Goal: Transaction & Acquisition: Purchase product/service

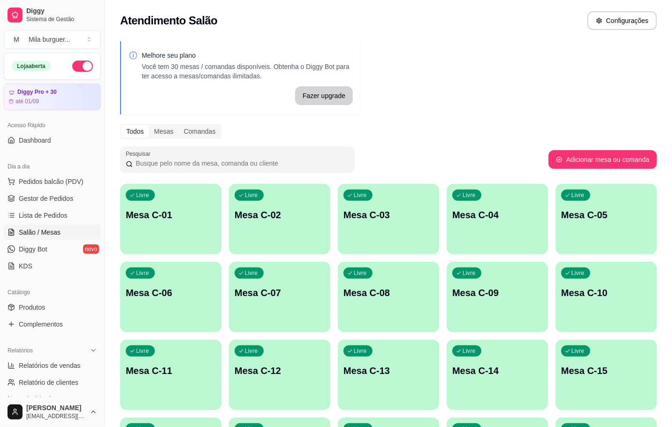
click at [182, 241] on div "Livre Mesa C-01" at bounding box center [170, 213] width 101 height 59
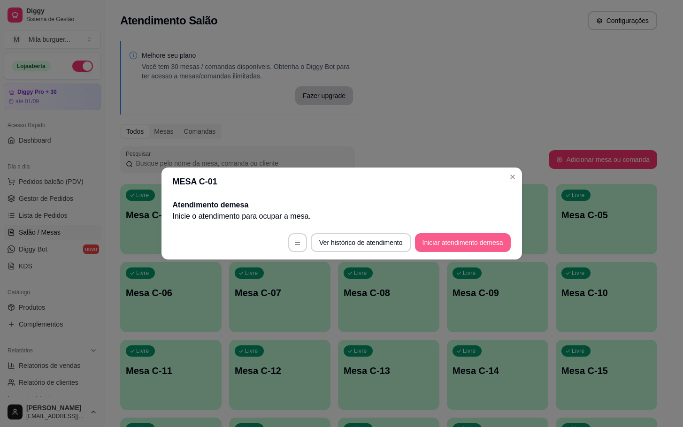
click at [506, 244] on button "Iniciar atendimento de mesa" at bounding box center [463, 242] width 96 height 19
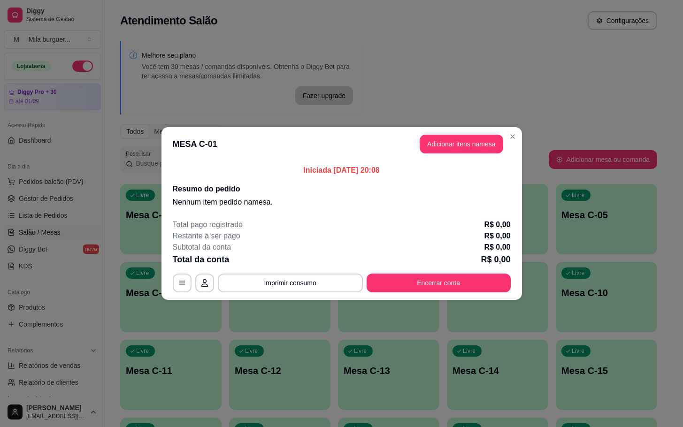
click at [485, 148] on button "Adicionar itens na mesa" at bounding box center [462, 144] width 84 height 19
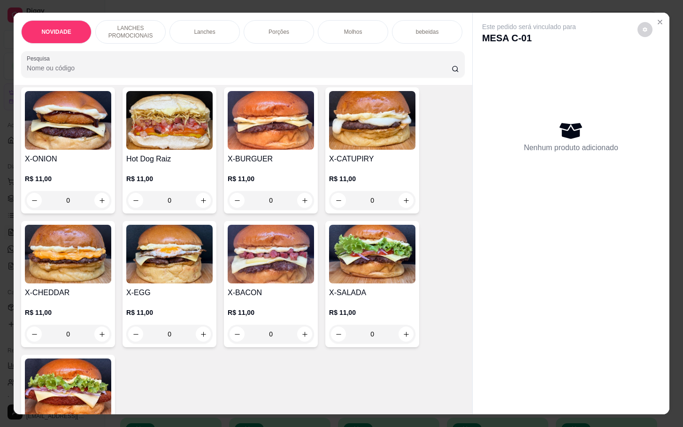
scroll to position [282, 0]
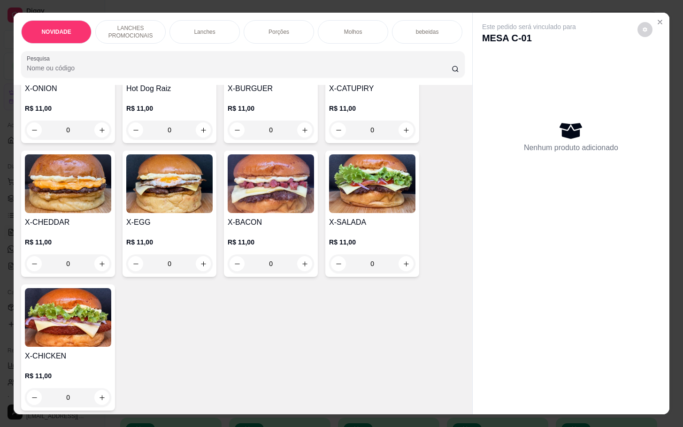
click at [79, 355] on div "X-CHICKEN R$ 11,00 0" at bounding box center [68, 348] width 94 height 126
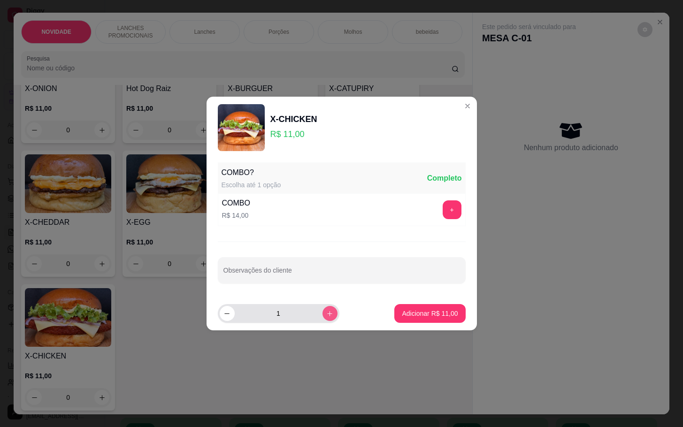
click at [327, 316] on button "increase-product-quantity" at bounding box center [330, 313] width 15 height 15
type input "3"
click at [431, 313] on p "Adicionar R$ 33,00" at bounding box center [430, 313] width 54 height 9
type input "3"
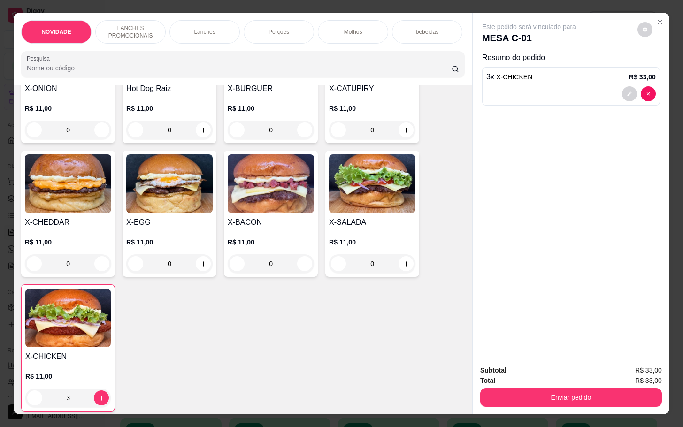
click at [329, 188] on img at bounding box center [372, 183] width 86 height 59
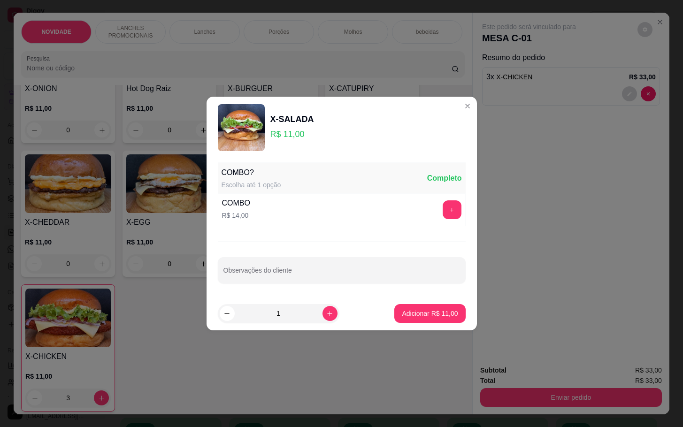
click at [447, 312] on button "Adicionar R$ 11,00" at bounding box center [429, 313] width 71 height 19
type input "1"
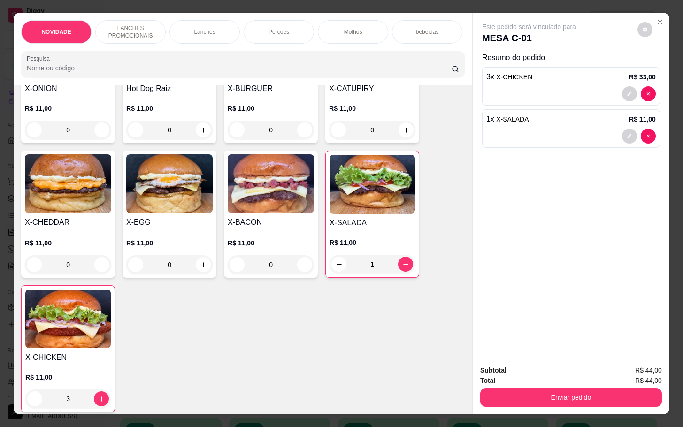
click at [83, 390] on div "R$ 11,00 3" at bounding box center [67, 391] width 85 height 36
click at [95, 403] on div "3" at bounding box center [67, 399] width 85 height 19
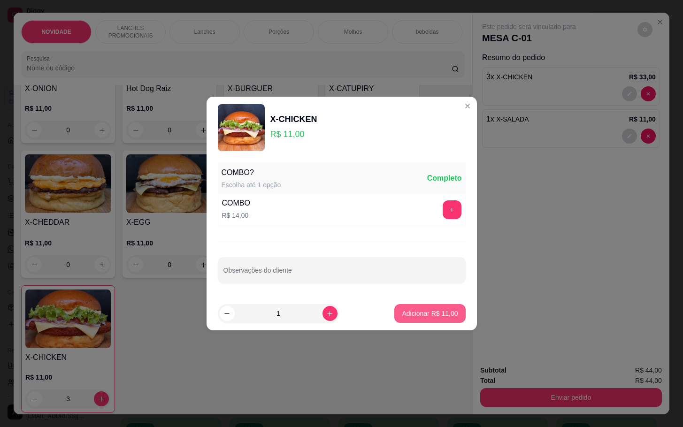
click at [441, 320] on button "Adicionar R$ 11,00" at bounding box center [429, 313] width 71 height 19
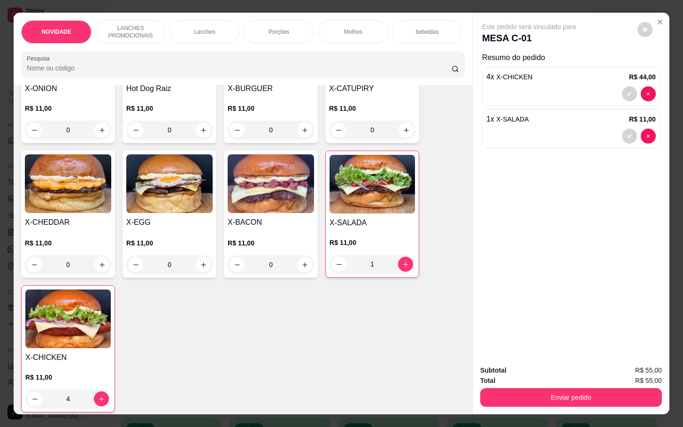
click at [100, 403] on div "4" at bounding box center [67, 399] width 85 height 19
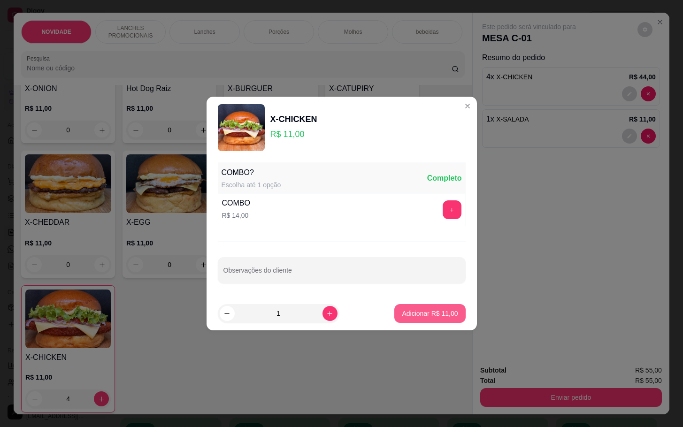
click at [403, 317] on p "Adicionar R$ 11,00" at bounding box center [430, 313] width 56 height 9
type input "5"
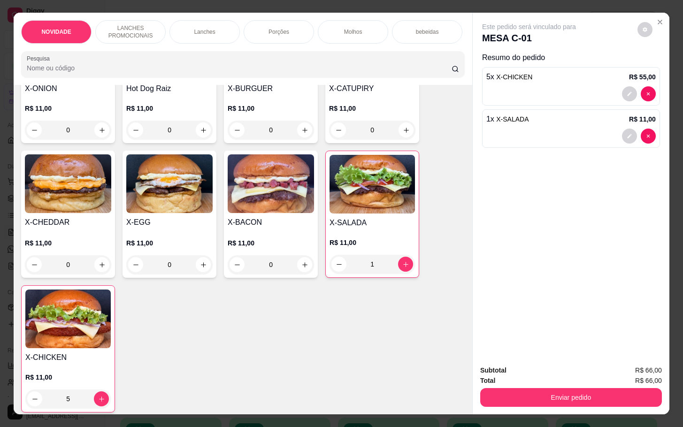
click at [599, 97] on div "5 x X-CHICKEN R$ 55,00" at bounding box center [571, 86] width 178 height 38
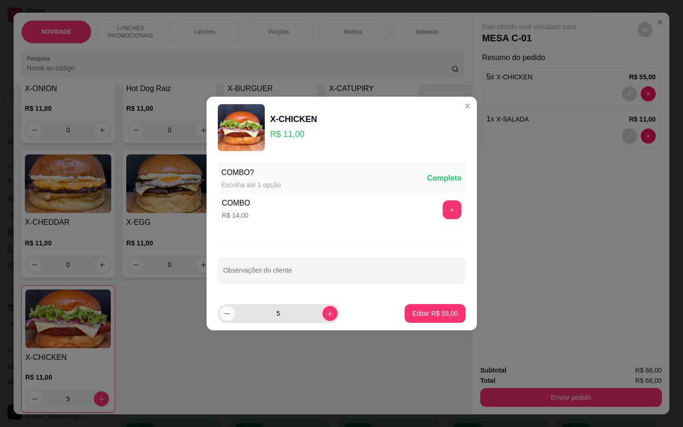
click at [230, 314] on icon "decrease-product-quantity" at bounding box center [226, 313] width 7 height 7
type input "4"
click at [433, 305] on button "Editar R$ 44,00" at bounding box center [435, 313] width 61 height 19
type input "4"
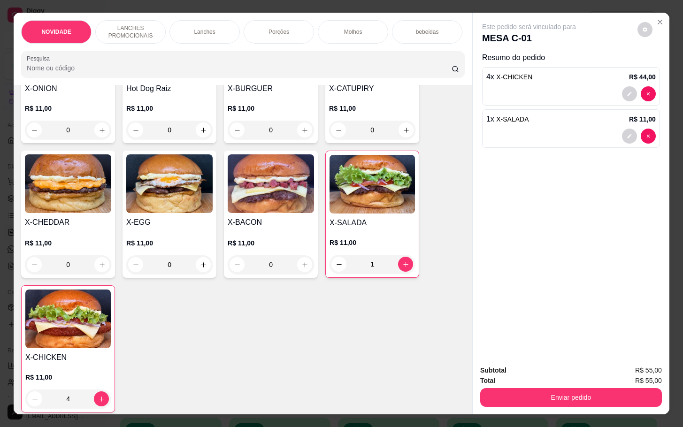
scroll to position [70, 0]
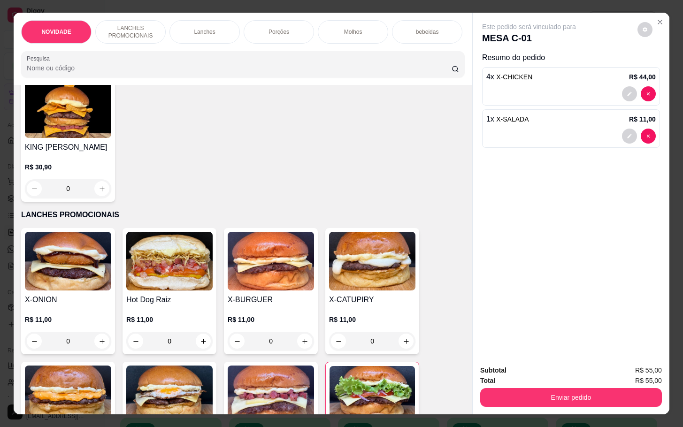
click at [291, 26] on div "Porções" at bounding box center [279, 31] width 70 height 23
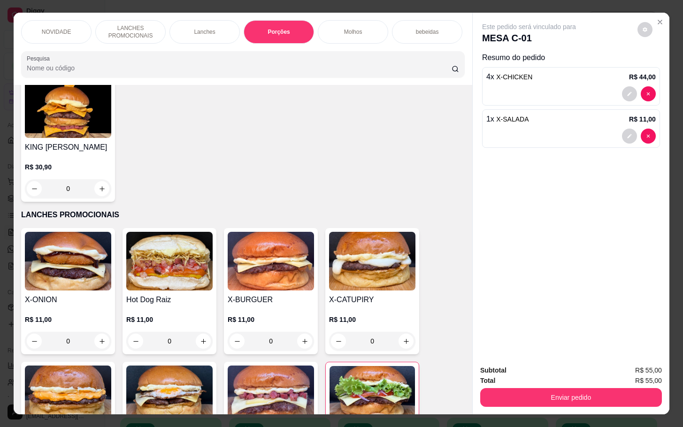
scroll to position [23, 0]
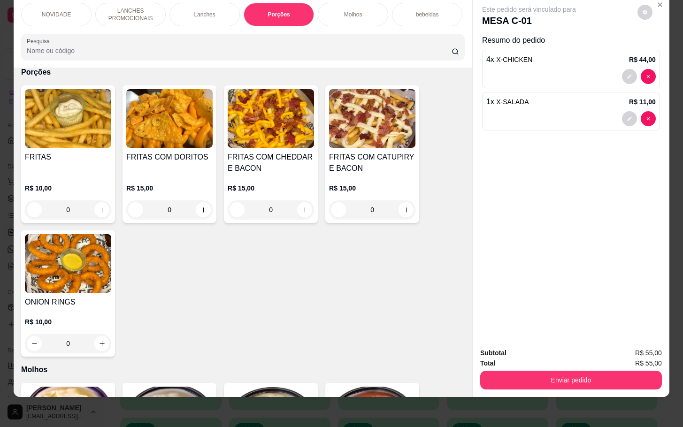
click at [284, 146] on img at bounding box center [271, 118] width 86 height 59
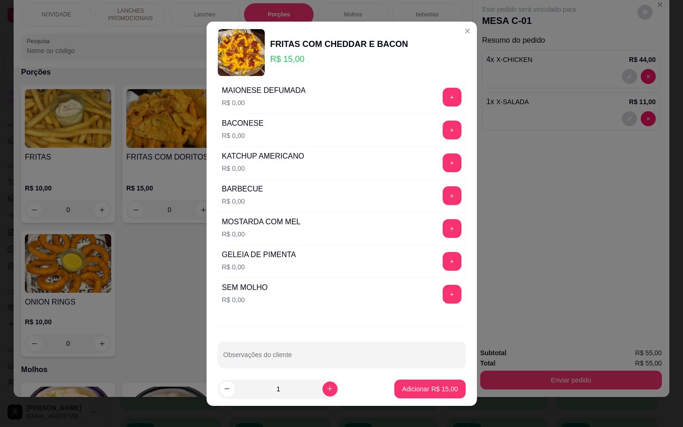
scroll to position [0, 0]
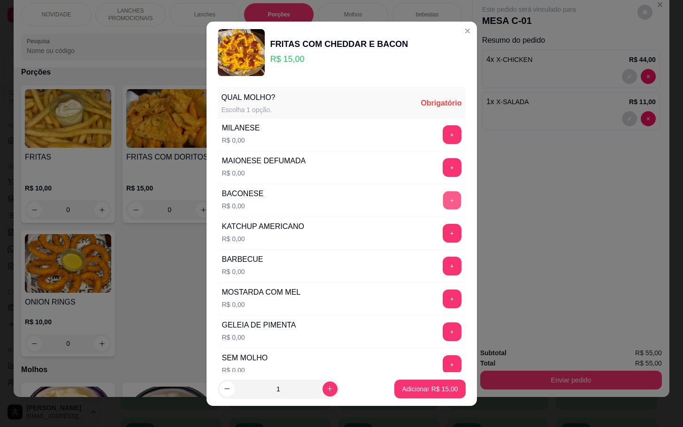
click at [443, 206] on button "+" at bounding box center [452, 200] width 18 height 18
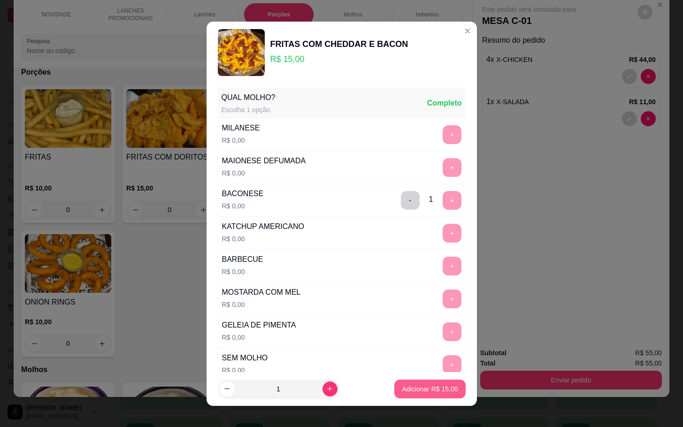
click at [406, 391] on p "Adicionar R$ 15,00" at bounding box center [430, 389] width 56 height 9
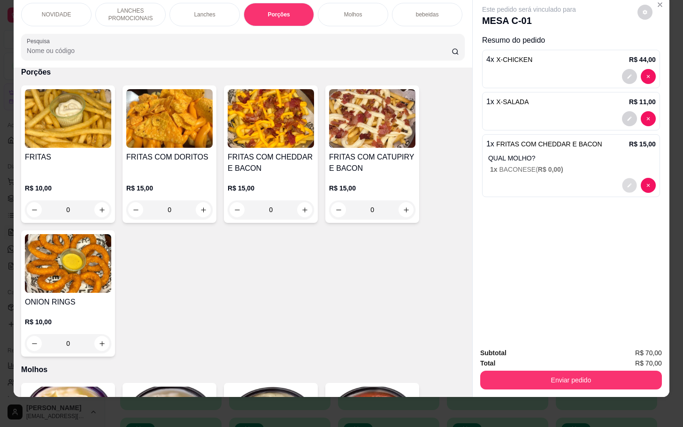
click at [622, 179] on button "decrease-product-quantity" at bounding box center [629, 185] width 15 height 15
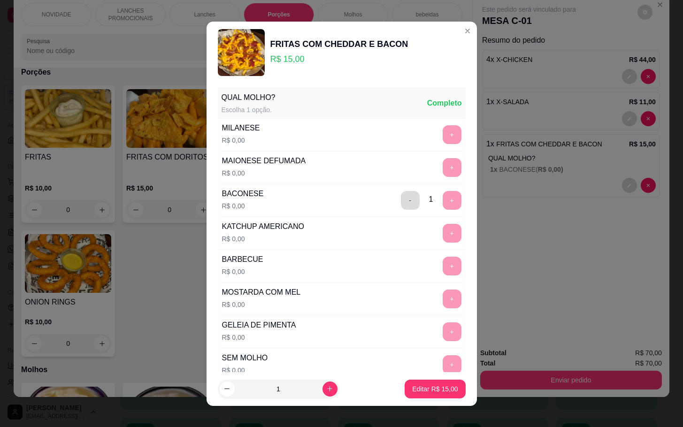
click at [401, 199] on button "-" at bounding box center [410, 200] width 19 height 19
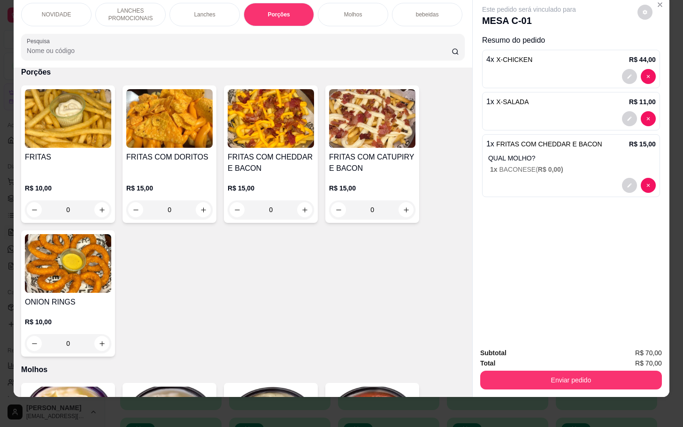
click at [244, 154] on h4 "FRITAS COM CHEDDAR E BACON" at bounding box center [271, 163] width 86 height 23
click at [606, 178] on div at bounding box center [570, 185] width 169 height 15
click at [622, 178] on button "decrease-product-quantity" at bounding box center [629, 185] width 15 height 15
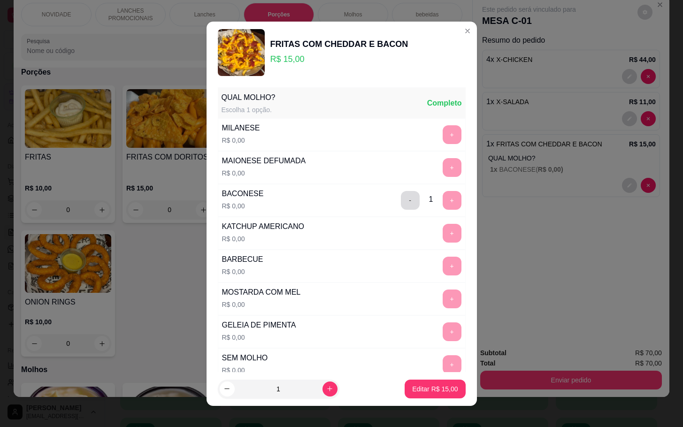
click at [401, 196] on button "-" at bounding box center [410, 200] width 19 height 19
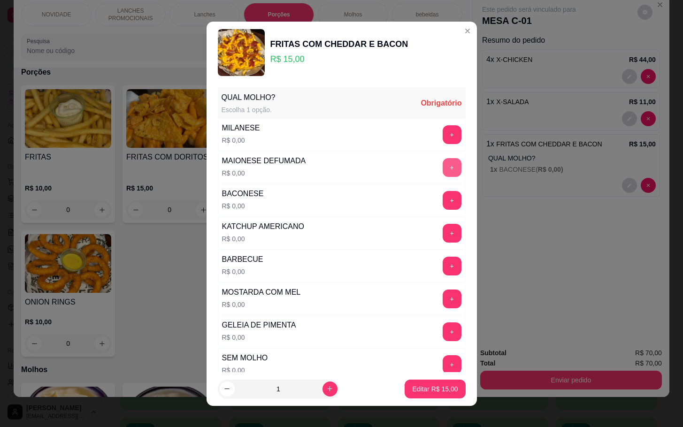
click at [443, 172] on button "+" at bounding box center [452, 167] width 19 height 19
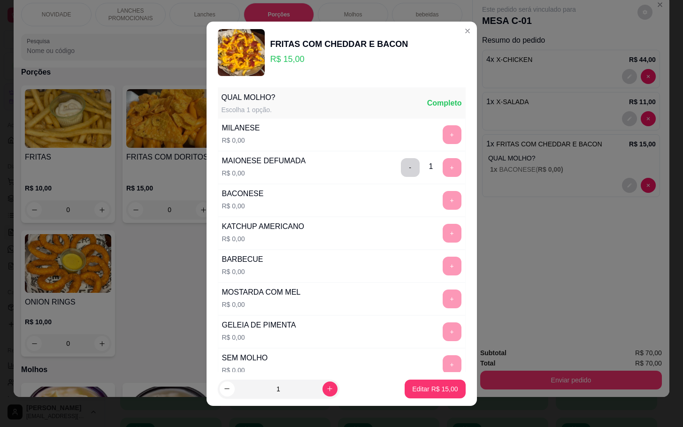
drag, startPoint x: 421, startPoint y: 375, endPoint x: 427, endPoint y: 386, distance: 12.8
click at [428, 379] on footer "1 Editar R$ 15,00" at bounding box center [342, 389] width 270 height 34
click at [428, 385] on p "Editar R$ 15,00" at bounding box center [435, 389] width 46 height 9
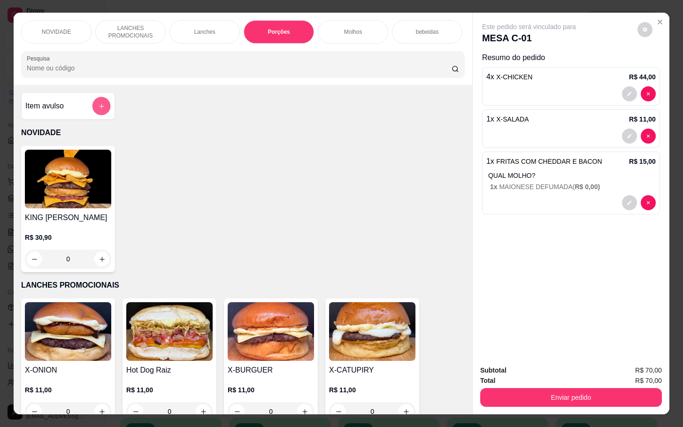
click at [105, 109] on button "add-separate-item" at bounding box center [101, 106] width 18 height 18
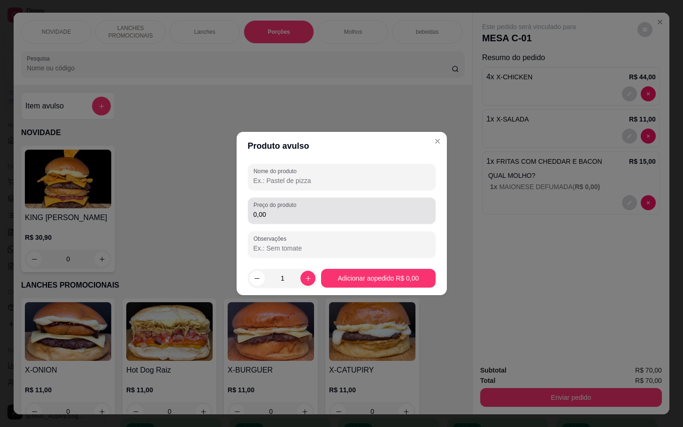
click at [290, 214] on input "0,00" at bounding box center [342, 214] width 177 height 9
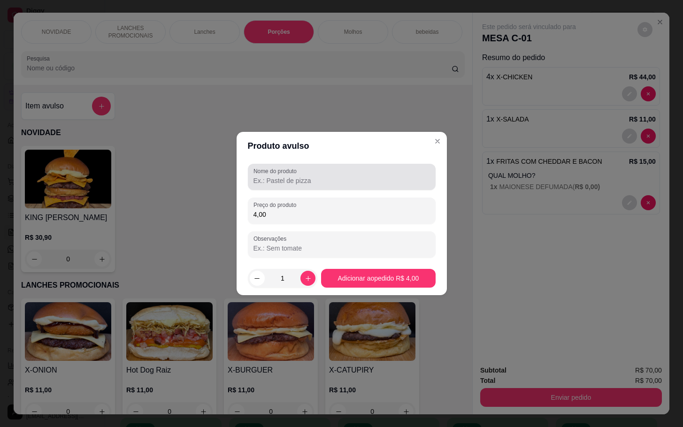
type input "4,00"
click at [363, 172] on div at bounding box center [342, 177] width 177 height 19
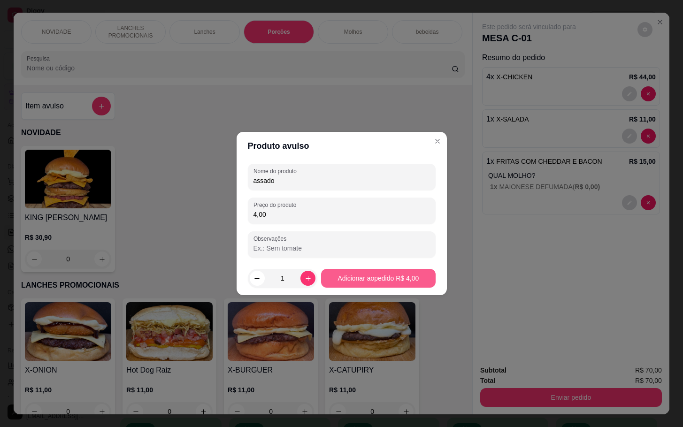
type input "assado"
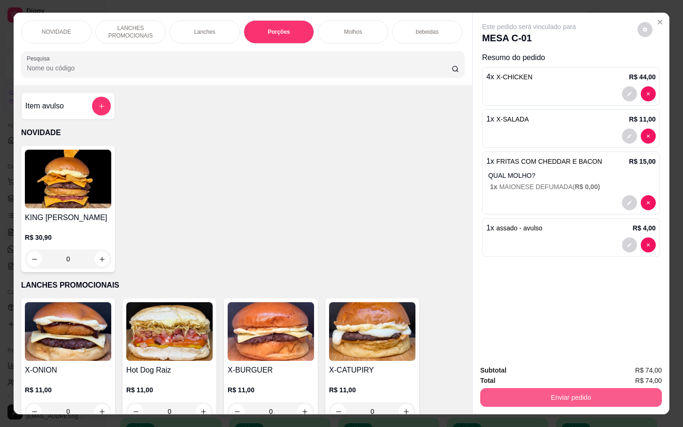
click at [558, 393] on button "Enviar pedido" at bounding box center [571, 397] width 182 height 19
click at [529, 367] on button "Não registrar e enviar pedido" at bounding box center [539, 370] width 98 height 18
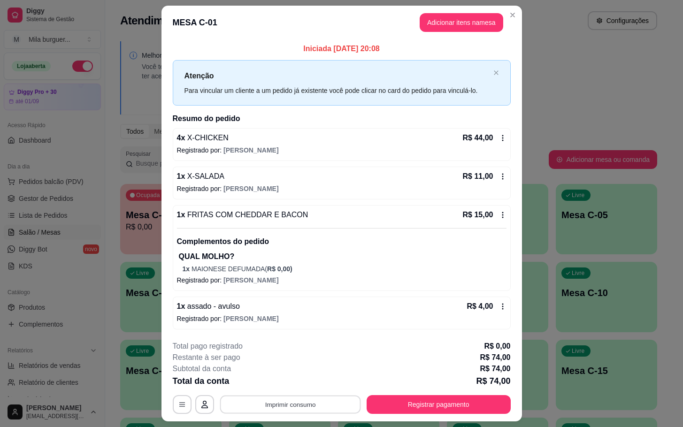
click at [238, 403] on button "Imprimir consumo" at bounding box center [290, 405] width 141 height 18
click at [293, 386] on button "IMPRESSORA" at bounding box center [288, 384] width 66 height 15
click at [288, 406] on button "Imprimir consumo" at bounding box center [290, 405] width 141 height 18
click at [283, 384] on button "IMPRESSORA" at bounding box center [288, 386] width 54 height 12
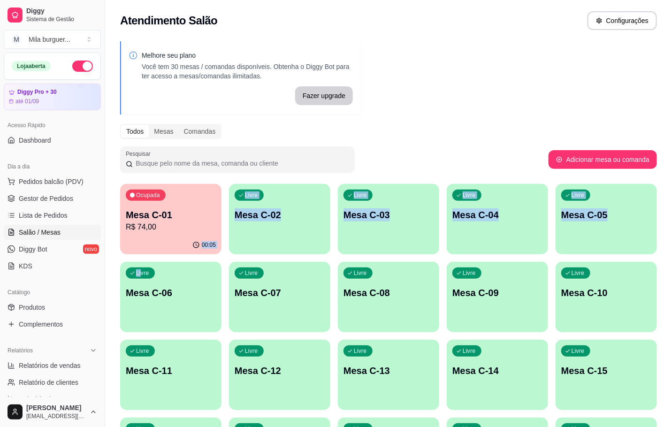
click at [161, 237] on div "00:05" at bounding box center [170, 245] width 101 height 18
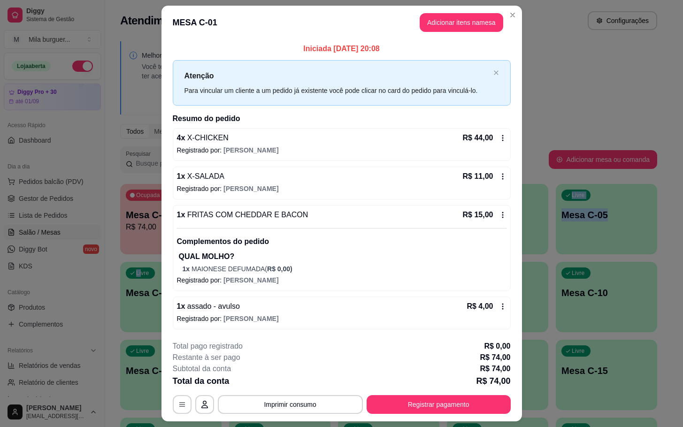
click at [436, 27] on button "Adicionar itens na mesa" at bounding box center [462, 22] width 84 height 19
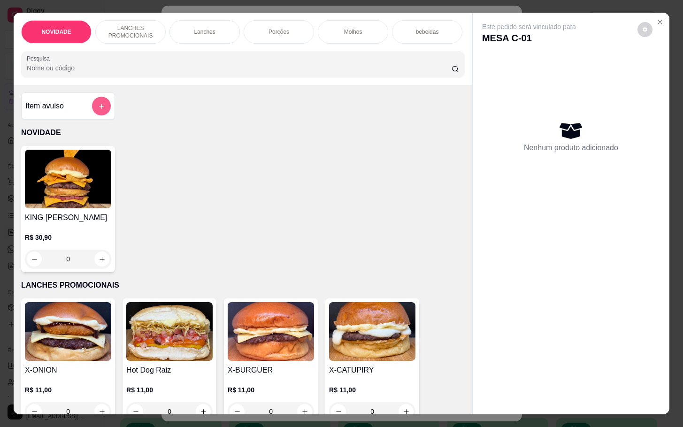
click at [101, 111] on button "add-separate-item" at bounding box center [101, 106] width 19 height 19
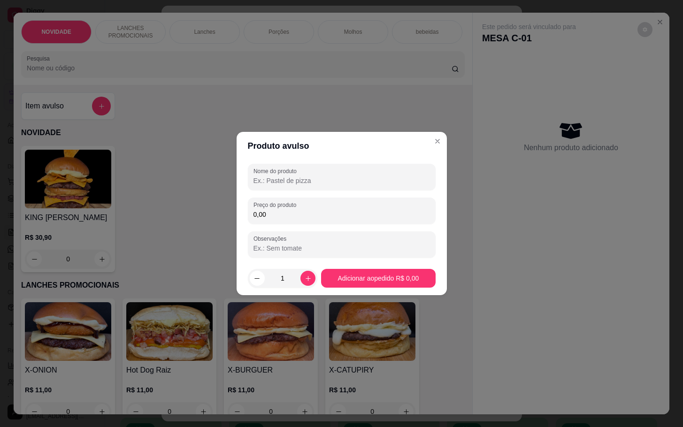
click at [317, 215] on input "0,00" at bounding box center [342, 214] width 177 height 9
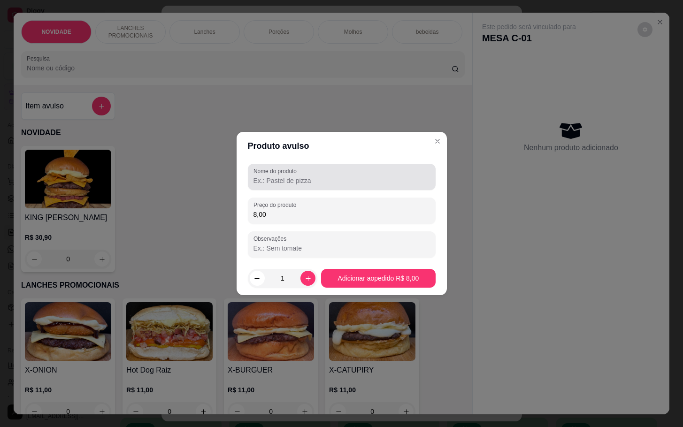
type input "8,00"
click at [303, 165] on div "Nome do produto" at bounding box center [342, 177] width 188 height 26
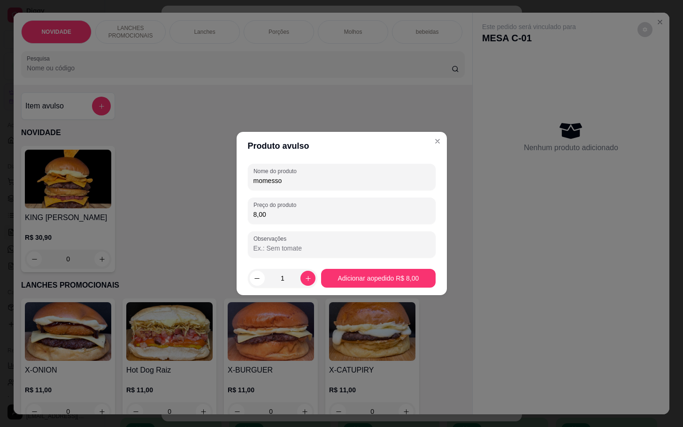
type input "momesso"
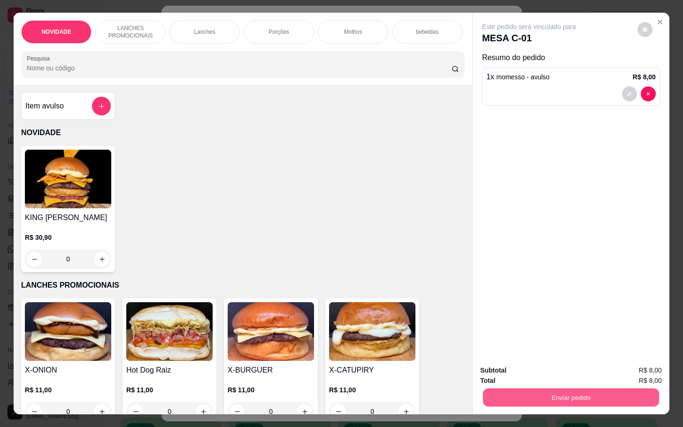
click at [483, 392] on button "Enviar pedido" at bounding box center [571, 397] width 176 height 18
click at [517, 361] on button "Não registrar e enviar pedido" at bounding box center [538, 369] width 95 height 17
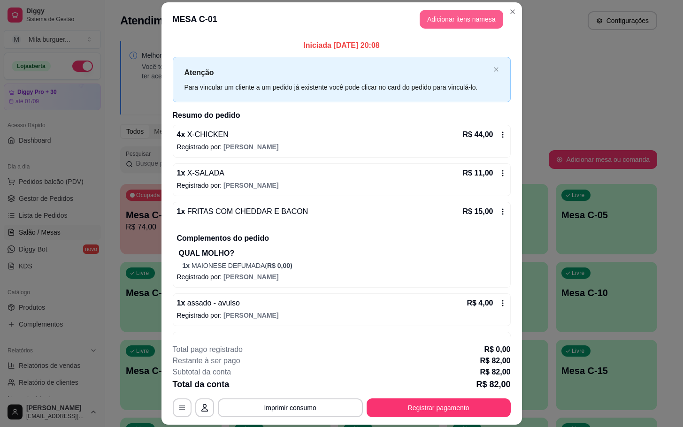
click at [454, 14] on button "Adicionar itens na mesa" at bounding box center [462, 19] width 84 height 19
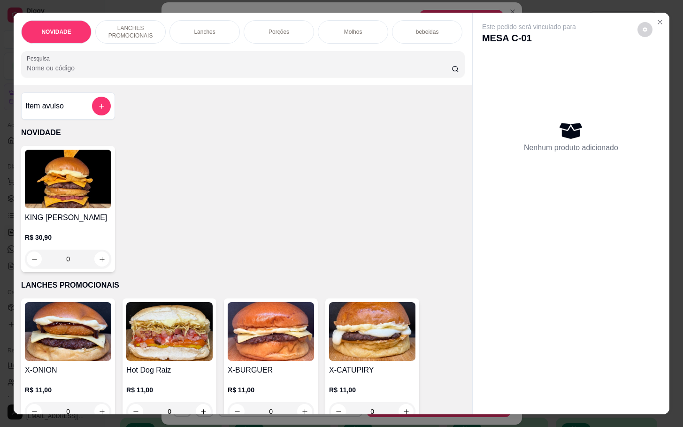
click at [86, 120] on div "Item avulso" at bounding box center [68, 105] width 94 height 27
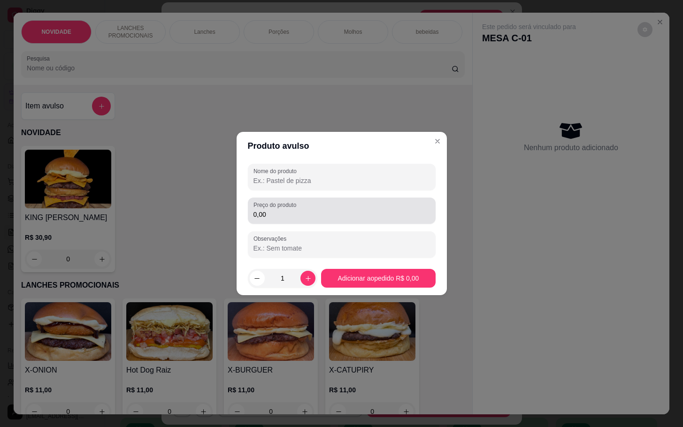
click at [317, 222] on div "Preço do produto 0,00" at bounding box center [342, 211] width 188 height 26
type input "3,00"
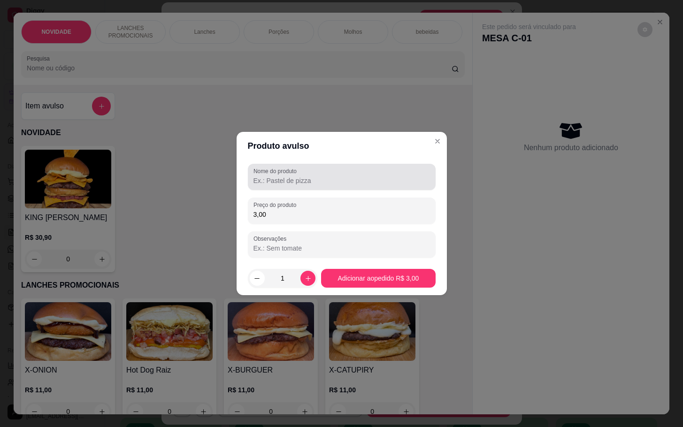
drag, startPoint x: 330, startPoint y: 164, endPoint x: 332, endPoint y: 169, distance: 6.3
click at [332, 169] on div "Nome do produto" at bounding box center [342, 177] width 188 height 26
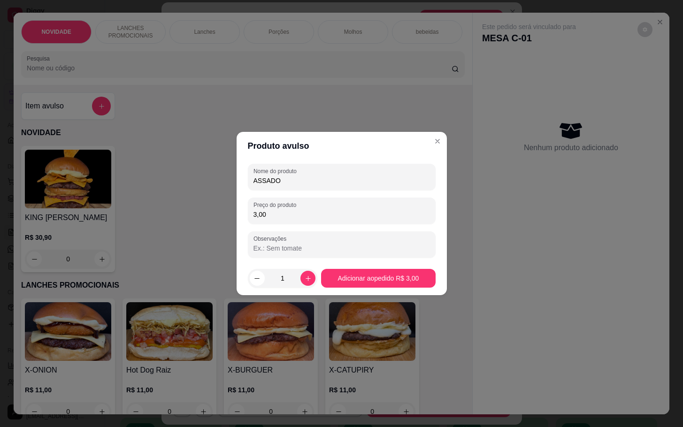
type input "ASSADO"
click at [372, 295] on footer "1 Adicionar ao pedido R$ 3,00" at bounding box center [342, 278] width 210 height 34
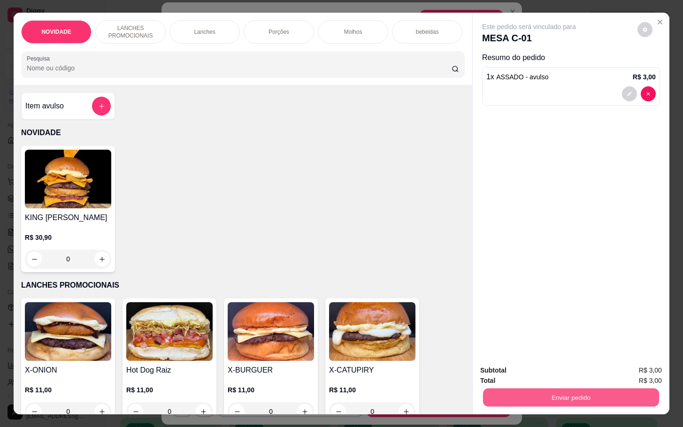
click at [563, 394] on button "Enviar pedido" at bounding box center [571, 397] width 176 height 18
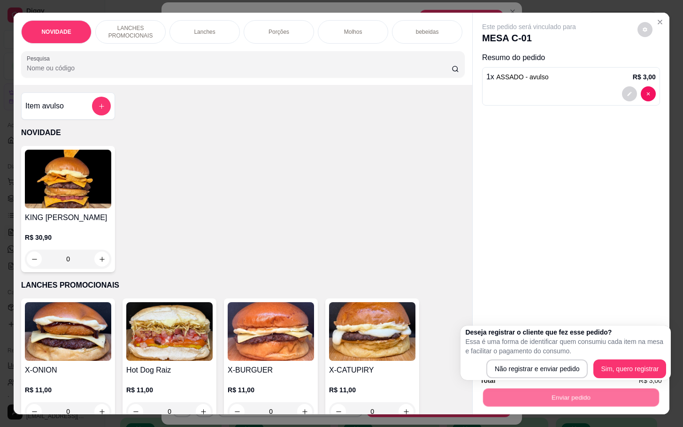
click at [546, 346] on p "Essa é uma forma de identificar quem consumiu cada item na mesa e facilitar o p…" at bounding box center [565, 346] width 201 height 19
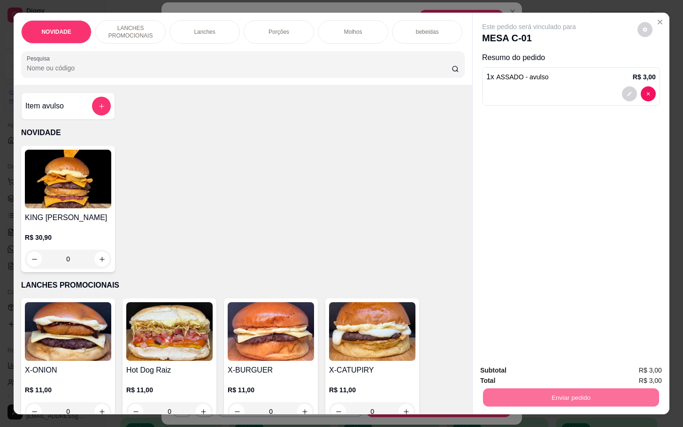
click at [554, 361] on button "Não registrar e enviar pedido" at bounding box center [539, 370] width 98 height 18
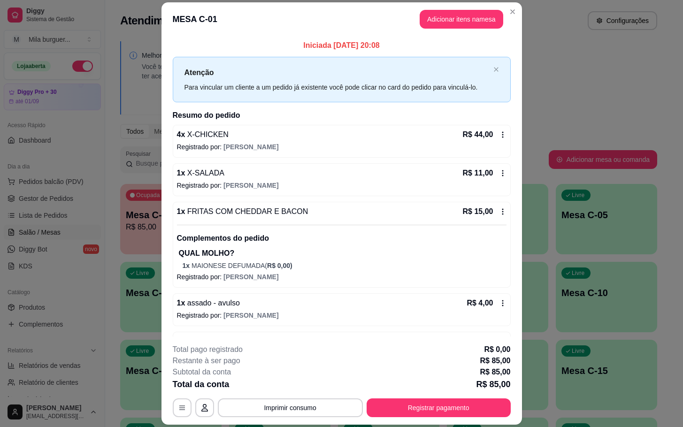
scroll to position [72, 0]
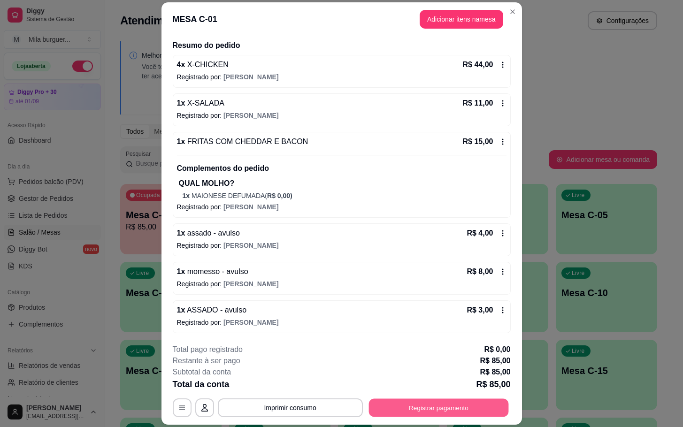
click at [465, 411] on button "Registrar pagamento" at bounding box center [439, 408] width 140 height 18
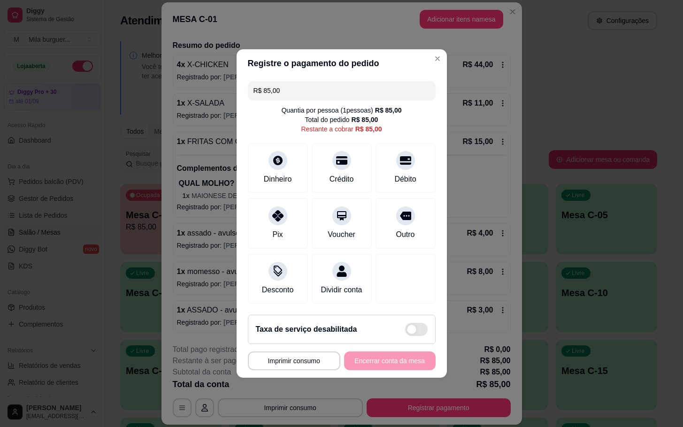
click at [273, 370] on button "Imprimir consumo" at bounding box center [294, 361] width 92 height 19
click at [308, 338] on button "IMPRESSORA" at bounding box center [294, 345] width 66 height 15
click at [286, 347] on button "IMPRESSORA" at bounding box center [294, 345] width 68 height 15
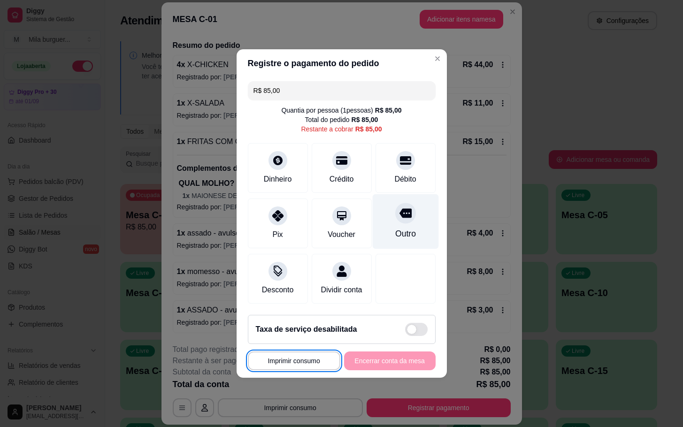
click at [418, 211] on div "Outro" at bounding box center [405, 221] width 66 height 55
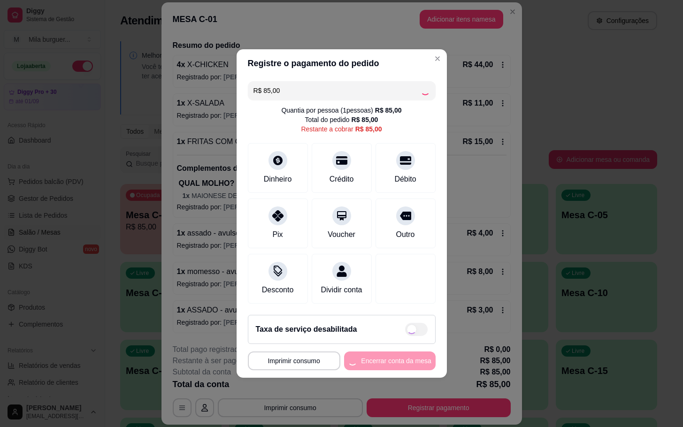
type input "R$ 0,00"
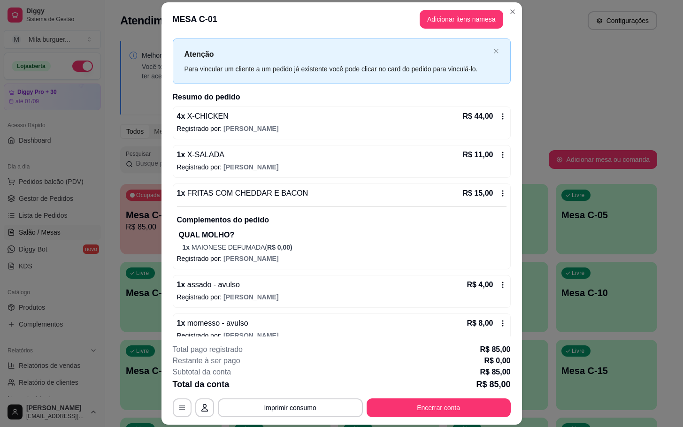
scroll to position [0, 0]
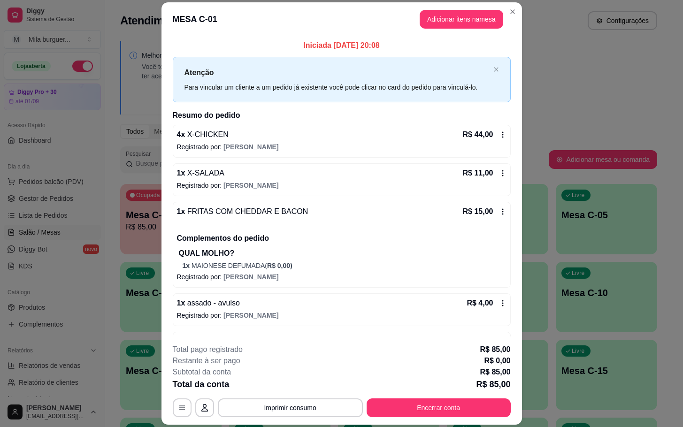
click at [488, 397] on div "**********" at bounding box center [342, 380] width 338 height 73
click at [479, 403] on button "Encerrar conta" at bounding box center [439, 408] width 140 height 18
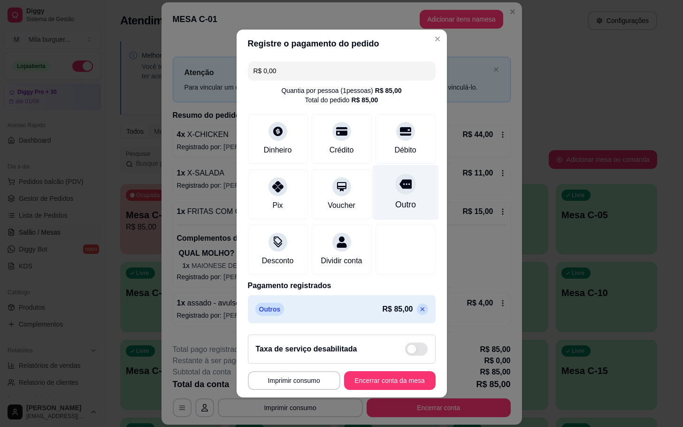
click at [415, 201] on div "Outro" at bounding box center [405, 192] width 66 height 55
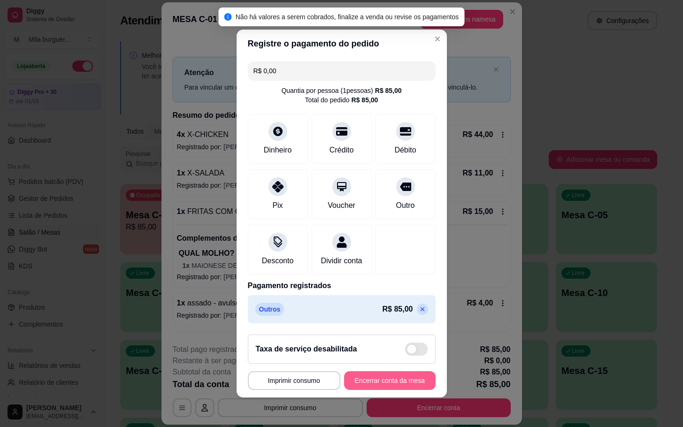
click at [373, 398] on footer "**********" at bounding box center [342, 362] width 210 height 70
click at [382, 396] on footer "**********" at bounding box center [342, 362] width 210 height 70
click at [382, 390] on button "Encerrar conta da mesa" at bounding box center [390, 380] width 92 height 19
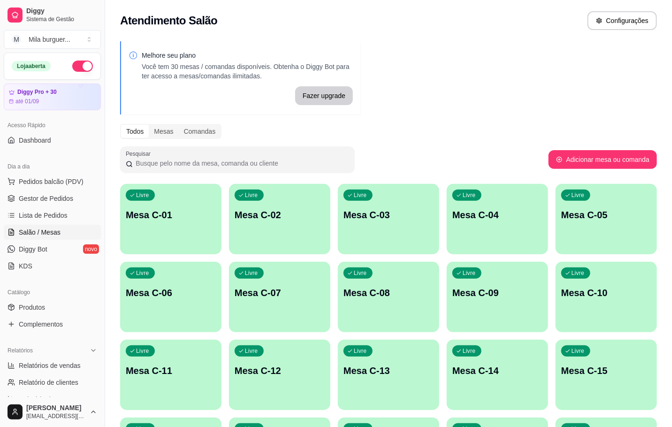
click at [141, 242] on button "Livre Mesa C-01" at bounding box center [170, 219] width 101 height 70
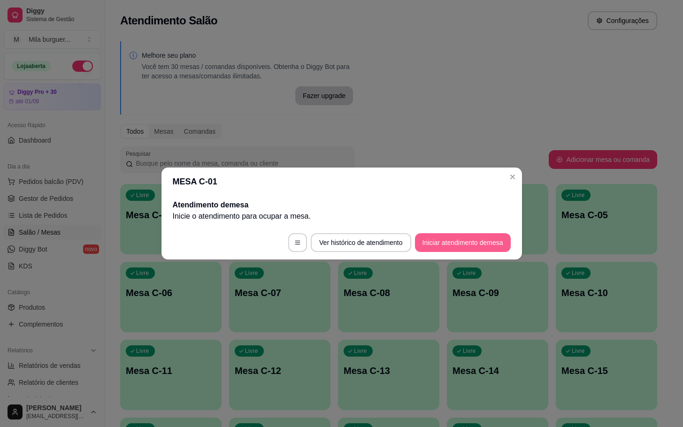
click at [430, 240] on button "Iniciar atendimento de mesa" at bounding box center [463, 242] width 96 height 19
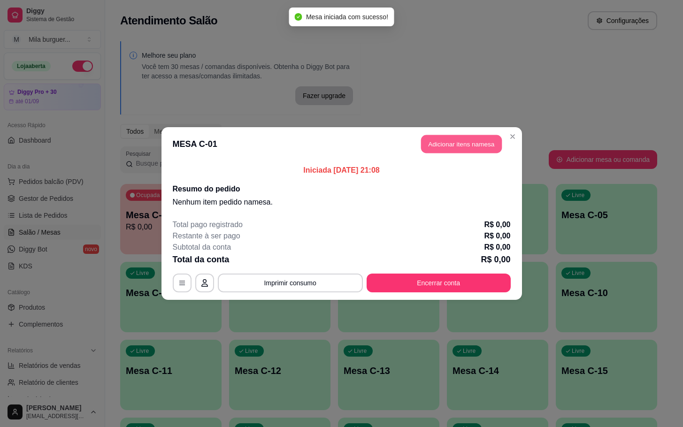
click at [432, 147] on button "Adicionar itens na mesa" at bounding box center [461, 144] width 81 height 18
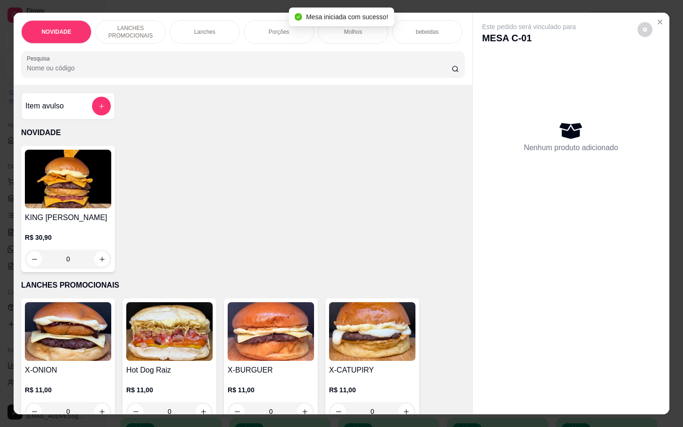
scroll to position [352, 0]
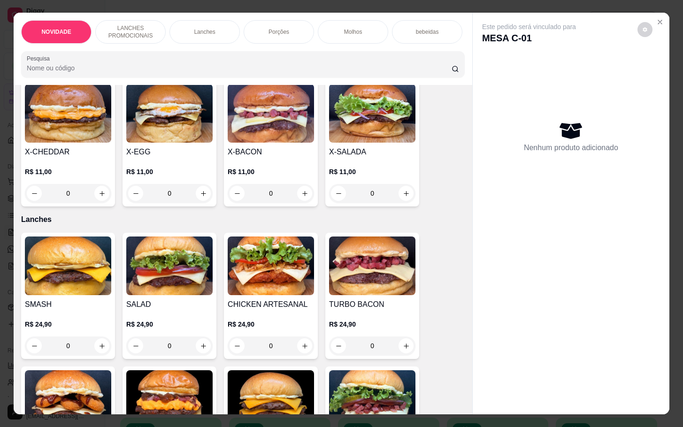
click at [303, 346] on div "0" at bounding box center [271, 346] width 86 height 19
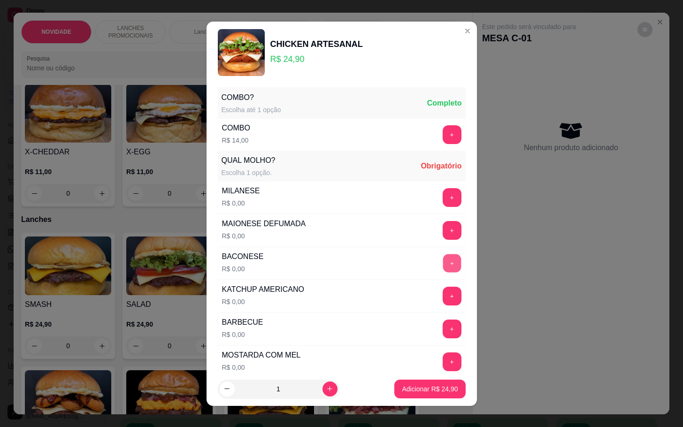
click at [443, 266] on button "+" at bounding box center [452, 263] width 18 height 18
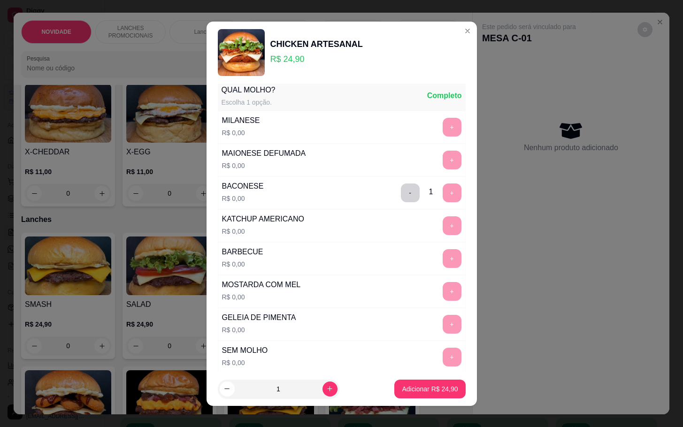
scroll to position [211, 0]
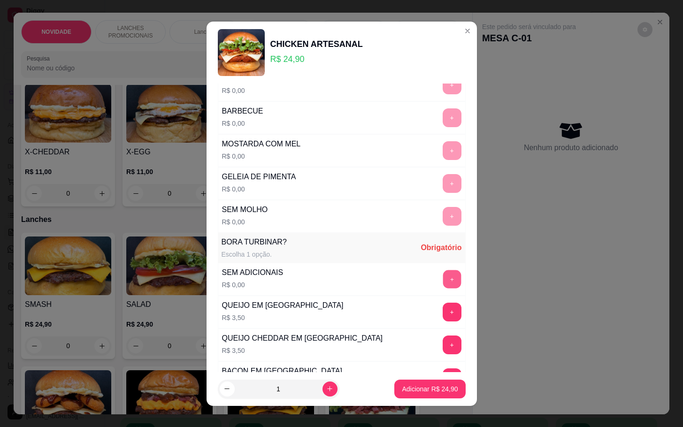
click at [443, 286] on button "+" at bounding box center [452, 279] width 18 height 18
click at [424, 388] on p "Adicionar R$ 24,90" at bounding box center [430, 389] width 56 height 9
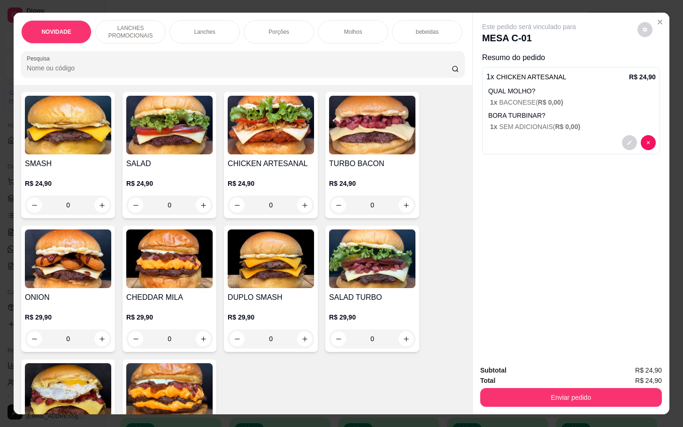
scroll to position [563, 0]
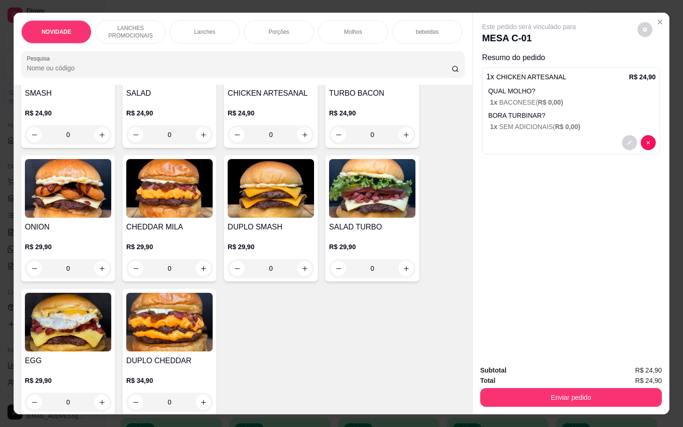
click at [201, 272] on div "0" at bounding box center [169, 268] width 86 height 19
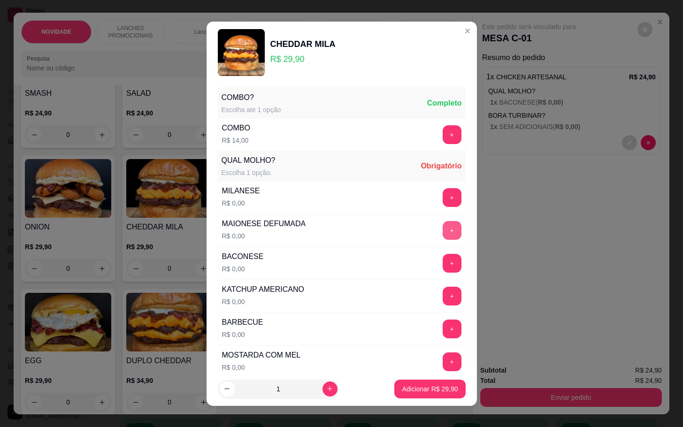
click at [443, 233] on button "+" at bounding box center [452, 230] width 19 height 19
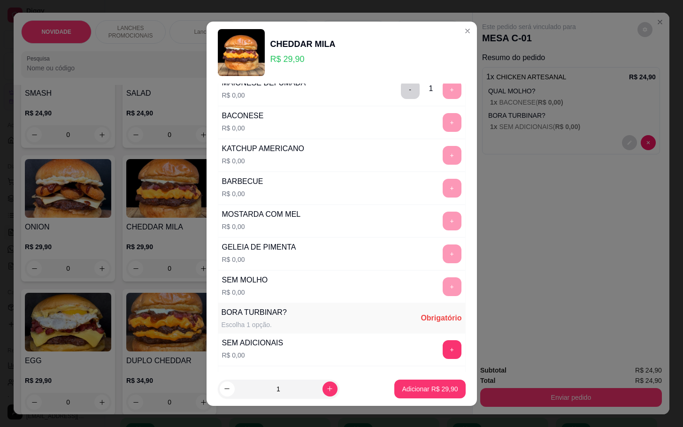
scroll to position [211, 0]
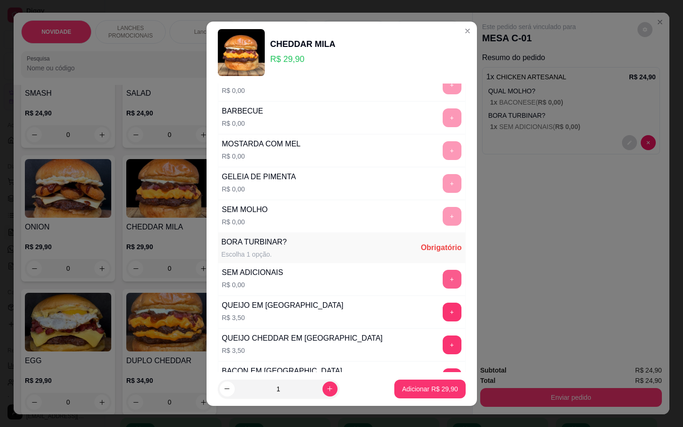
click at [443, 289] on button "+" at bounding box center [452, 279] width 19 height 19
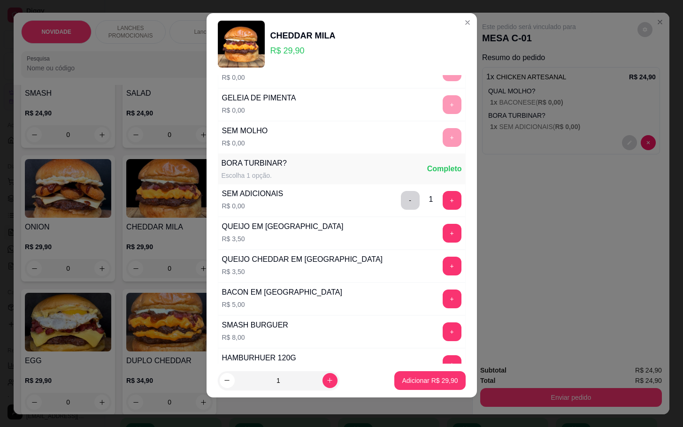
scroll to position [352, 0]
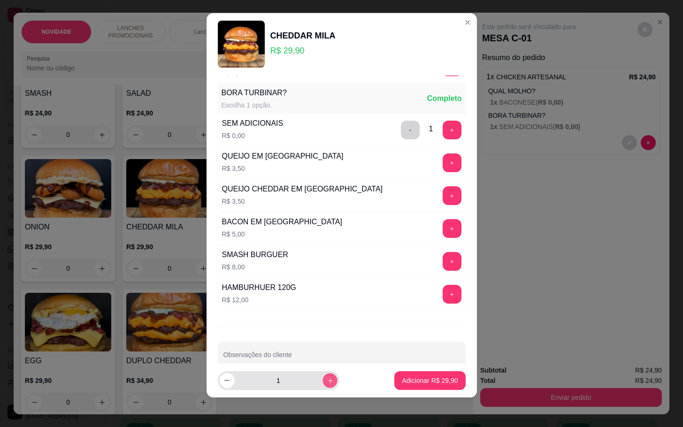
click at [326, 382] on icon "increase-product-quantity" at bounding box center [329, 380] width 7 height 7
type input "2"
click at [406, 384] on p "Adicionar R$ 59,80" at bounding box center [430, 380] width 56 height 9
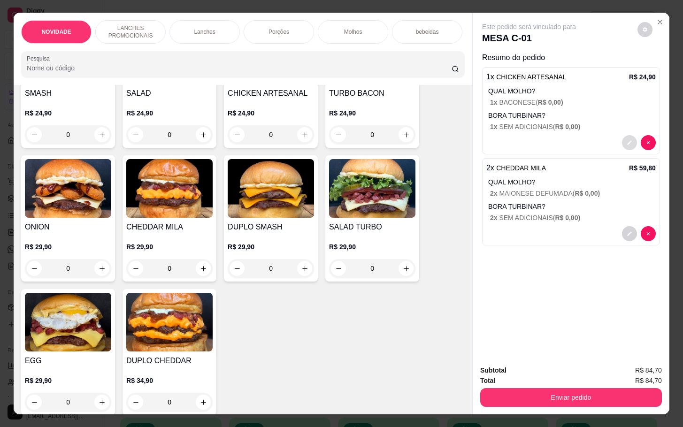
click at [627, 140] on icon "decrease-product-quantity" at bounding box center [630, 143] width 6 height 6
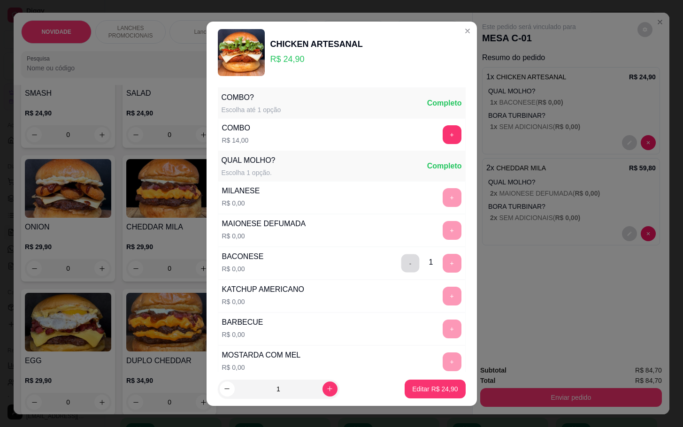
click at [401, 268] on button "-" at bounding box center [410, 263] width 18 height 18
click at [443, 333] on button "+" at bounding box center [452, 329] width 18 height 18
click at [413, 391] on p "Editar R$ 24,90" at bounding box center [435, 389] width 44 height 9
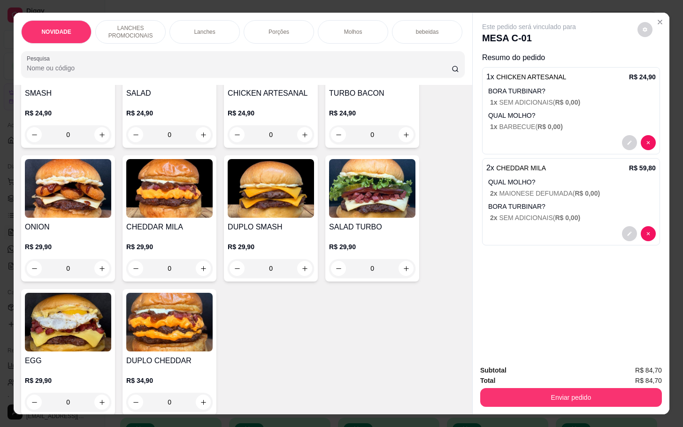
click at [277, 31] on div "Porções" at bounding box center [279, 31] width 70 height 23
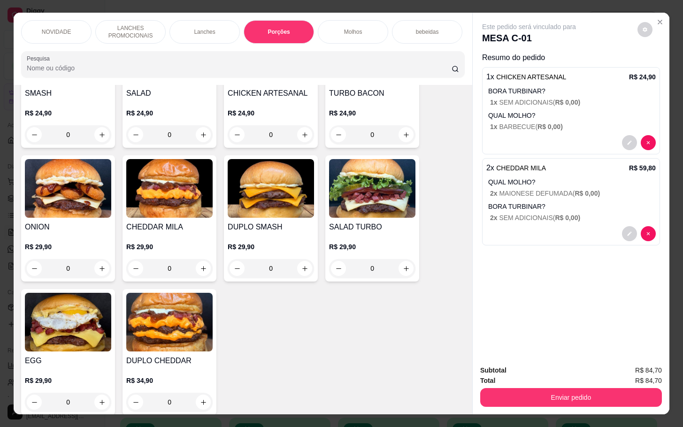
scroll to position [23, 0]
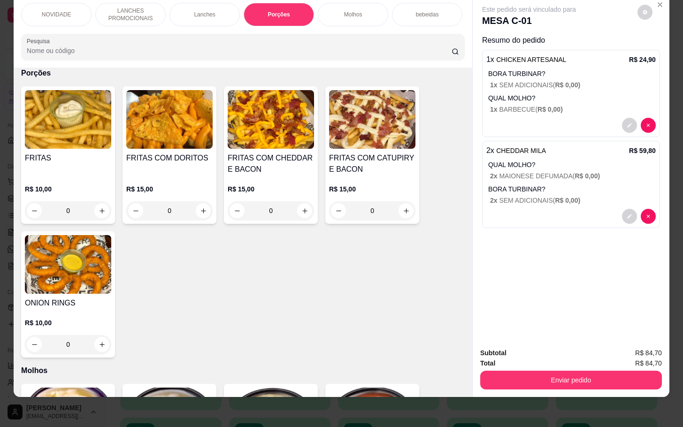
click at [301, 204] on div "0" at bounding box center [271, 210] width 86 height 19
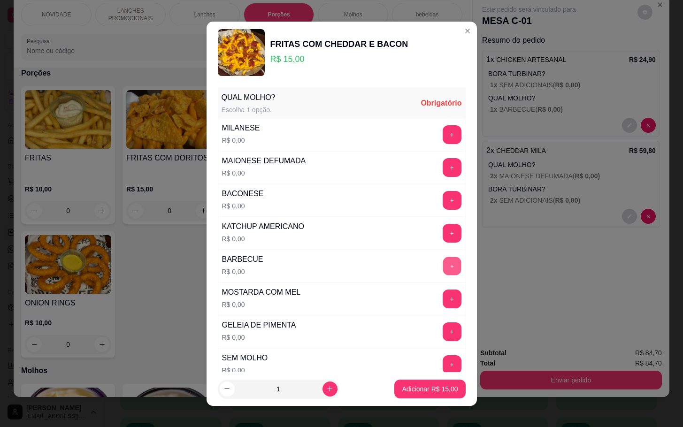
click at [443, 269] on button "+" at bounding box center [452, 266] width 18 height 18
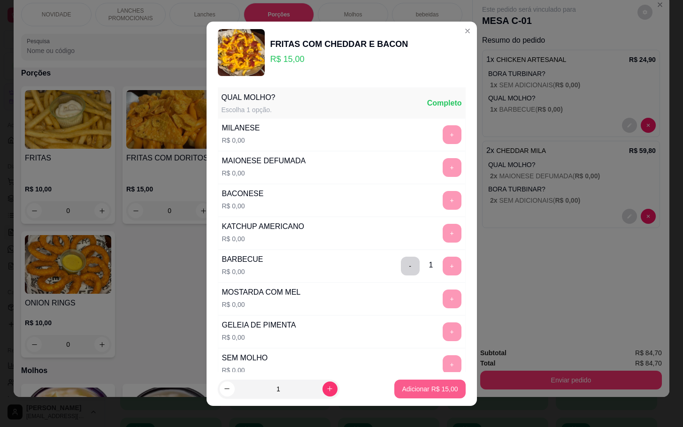
click at [422, 385] on p "Adicionar R$ 15,00" at bounding box center [430, 389] width 56 height 9
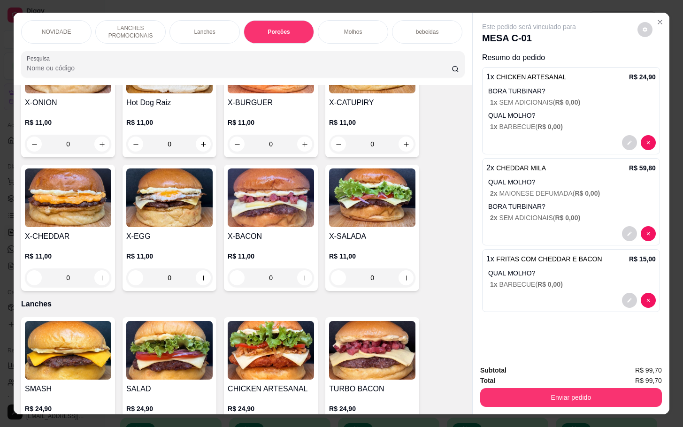
scroll to position [0, 0]
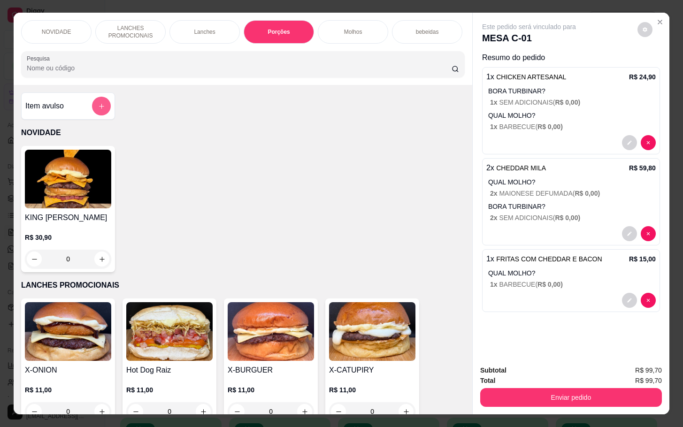
click at [98, 110] on icon "add-separate-item" at bounding box center [101, 106] width 7 height 7
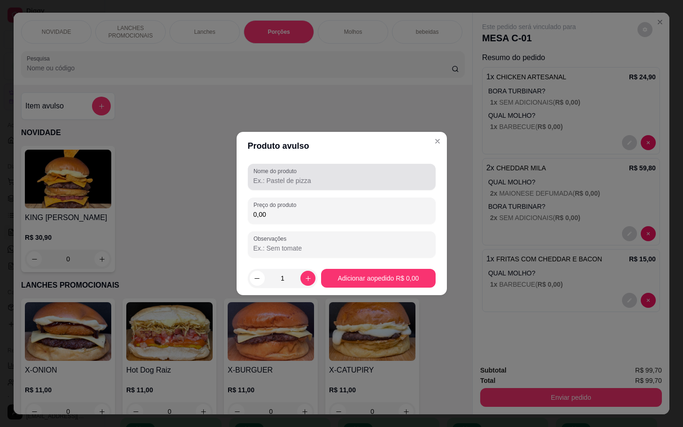
click at [318, 189] on div "Nome do produto" at bounding box center [342, 177] width 188 height 26
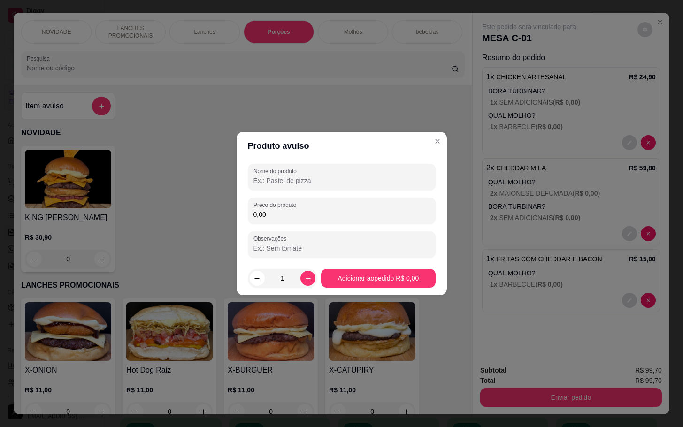
click at [324, 180] on input "Nome do produto" at bounding box center [342, 180] width 177 height 9
type input "LS COCA"
click at [281, 208] on label "Preço do produto" at bounding box center [277, 205] width 46 height 8
click at [281, 210] on input "0,00" at bounding box center [342, 214] width 177 height 9
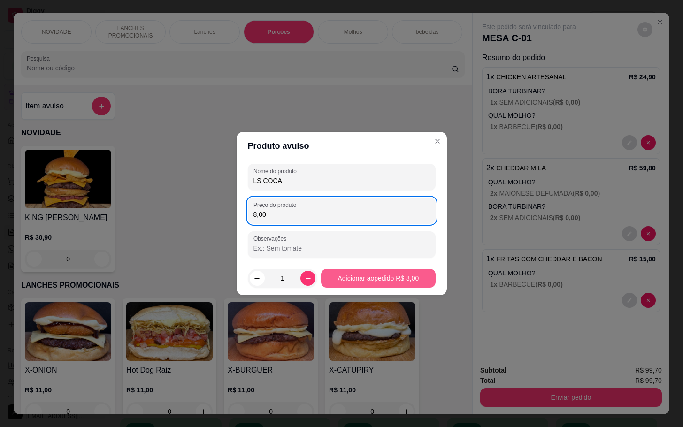
type input "8,00"
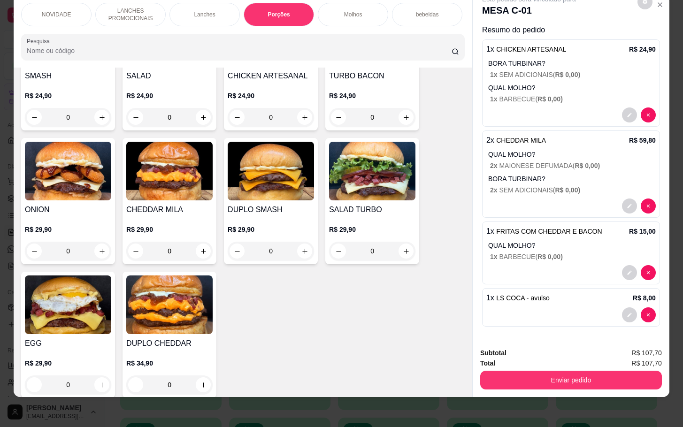
scroll to position [493, 0]
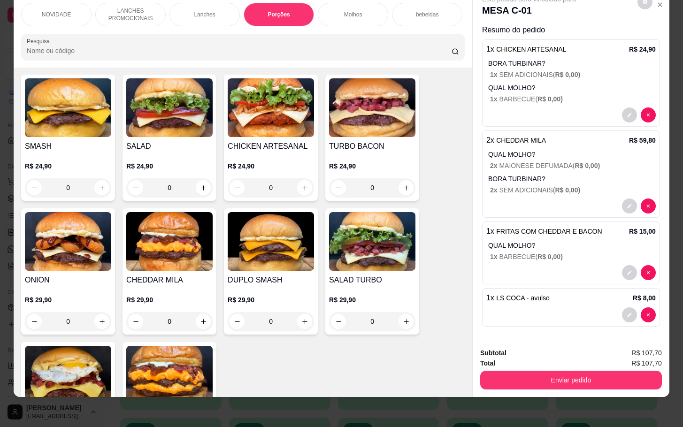
click at [195, 186] on div "0" at bounding box center [169, 187] width 86 height 19
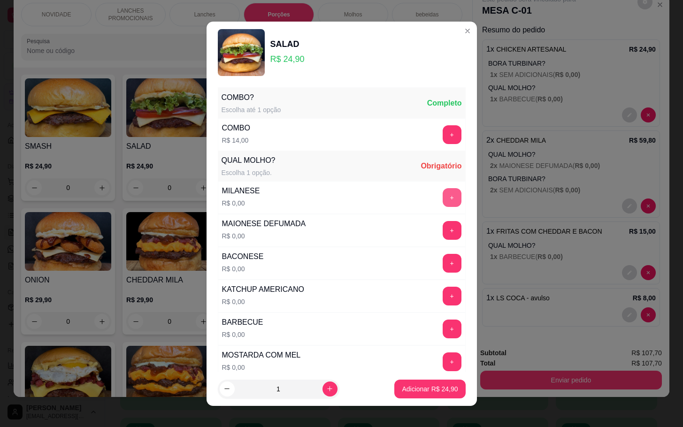
click at [443, 203] on button "+" at bounding box center [452, 197] width 19 height 19
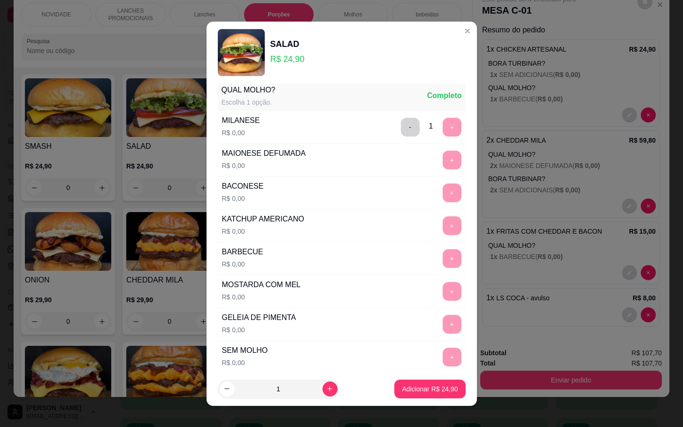
scroll to position [211, 0]
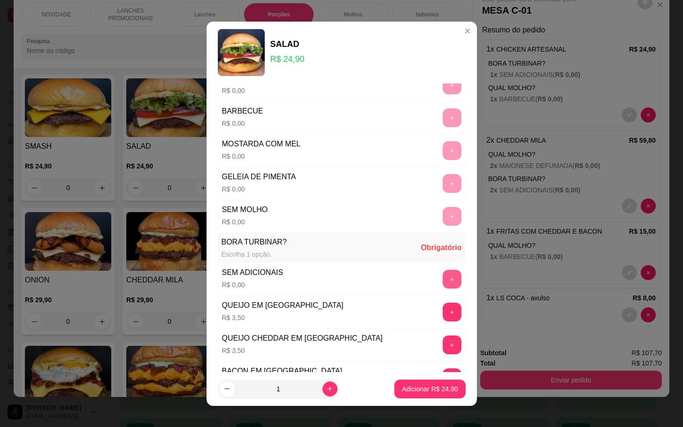
click at [443, 288] on button "+" at bounding box center [452, 279] width 19 height 19
click at [415, 383] on button "Adicionar R$ 24,90" at bounding box center [430, 389] width 69 height 18
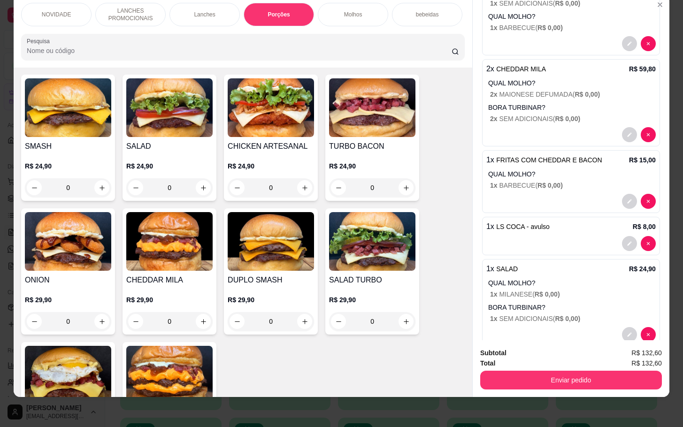
scroll to position [103, 0]
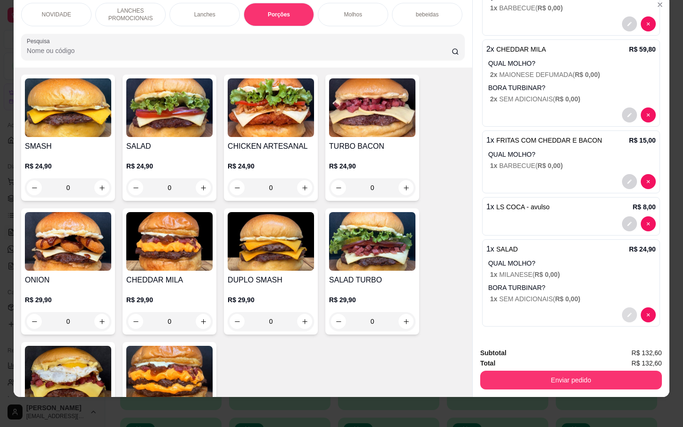
click at [622, 308] on button "decrease-product-quantity" at bounding box center [629, 315] width 15 height 15
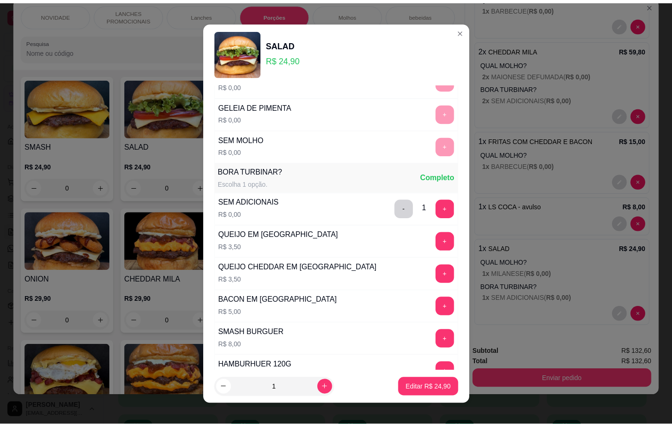
scroll to position [377, 0]
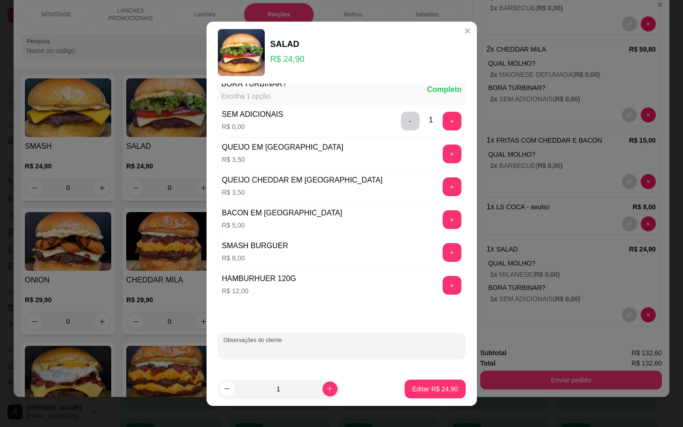
click at [265, 346] on input "Observações do cliente" at bounding box center [341, 349] width 237 height 9
click at [224, 346] on input "vVIAGEM" at bounding box center [341, 349] width 237 height 9
type input "VIAGEM"
click at [413, 388] on p "Editar R$ 24,90" at bounding box center [435, 389] width 44 height 9
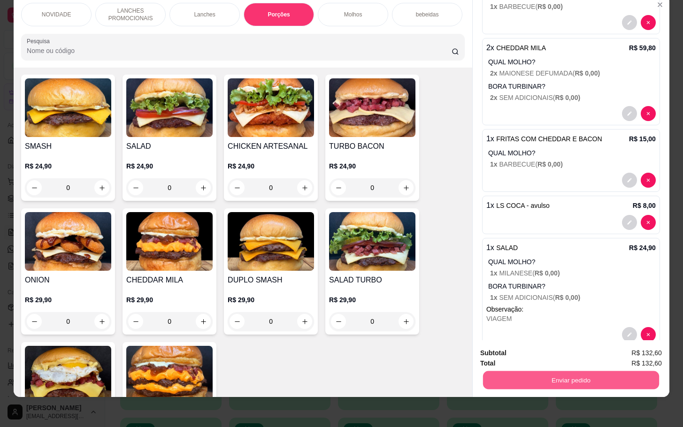
click at [563, 371] on button "Enviar pedido" at bounding box center [571, 380] width 176 height 18
click at [559, 347] on button "Não registrar e enviar pedido" at bounding box center [538, 346] width 95 height 17
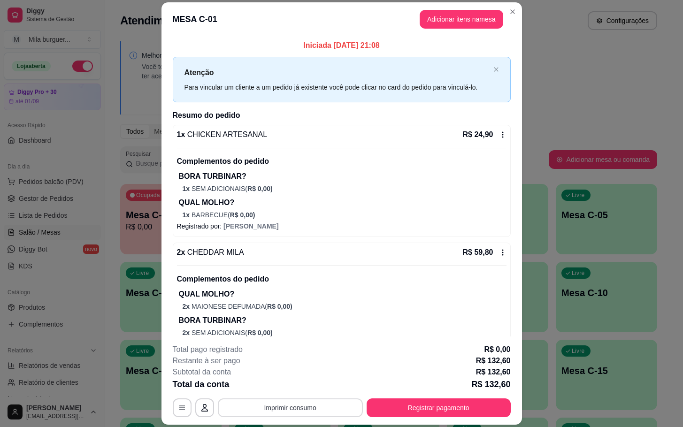
click at [341, 408] on button "Imprimir consumo" at bounding box center [290, 408] width 145 height 19
click at [282, 386] on button "IMPRESSORA" at bounding box center [288, 386] width 66 height 15
click at [287, 404] on button "Imprimir consumo" at bounding box center [290, 408] width 145 height 19
click at [285, 393] on button "IMPRESSORA" at bounding box center [288, 389] width 54 height 12
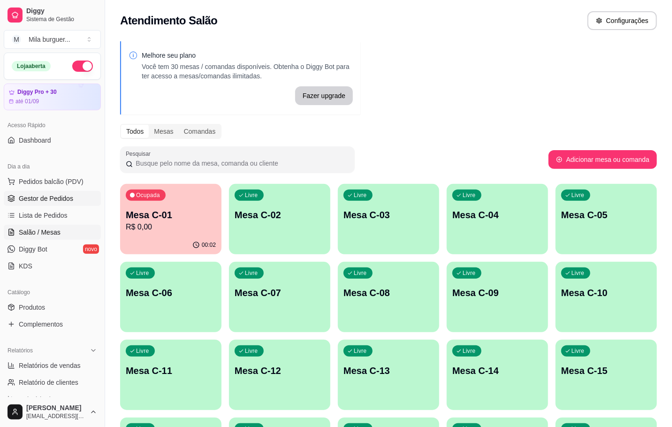
click at [64, 200] on span "Gestor de Pedidos" at bounding box center [46, 198] width 54 height 9
